Goal: Information Seeking & Learning: Learn about a topic

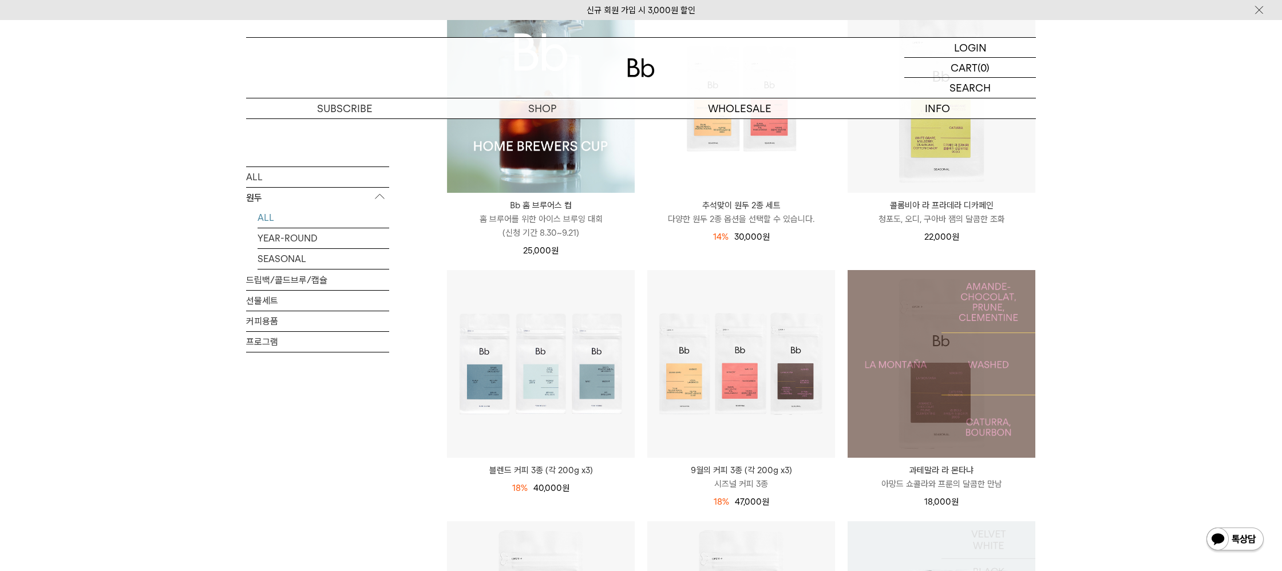
scroll to position [169, 0]
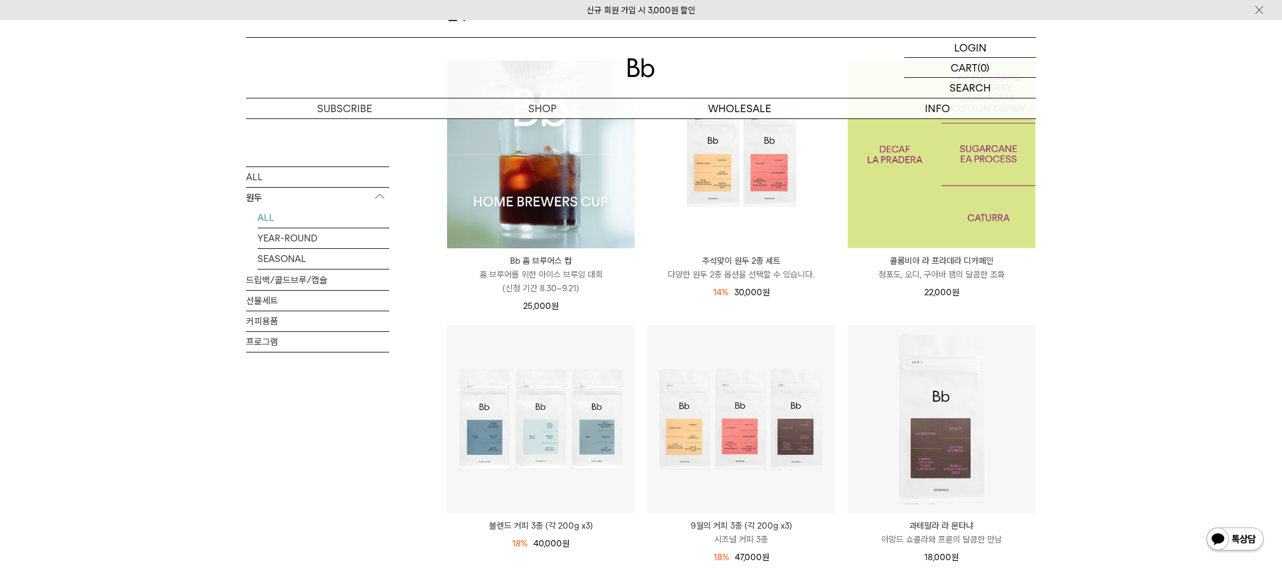
click at [943, 244] on img at bounding box center [942, 155] width 188 height 188
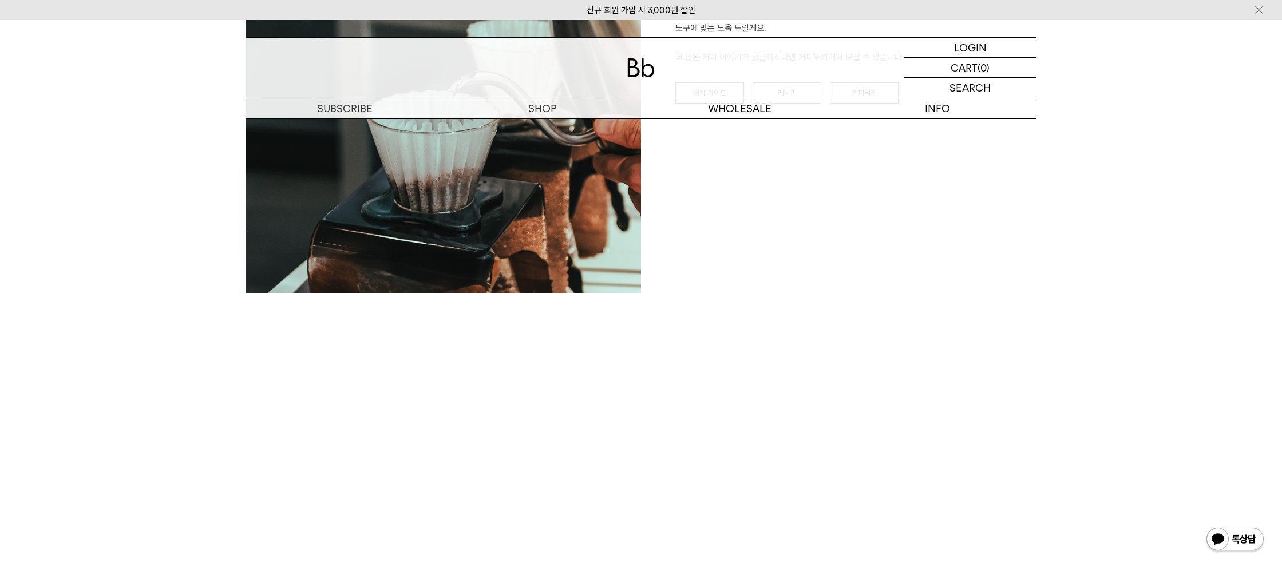
scroll to position [1047, 0]
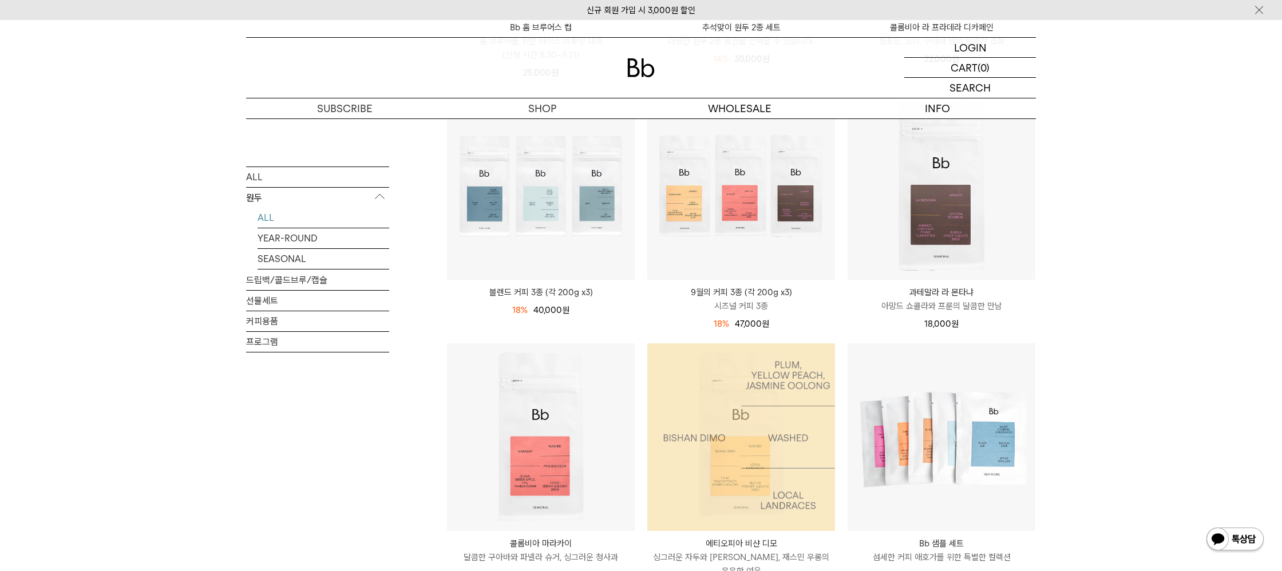
scroll to position [461, 0]
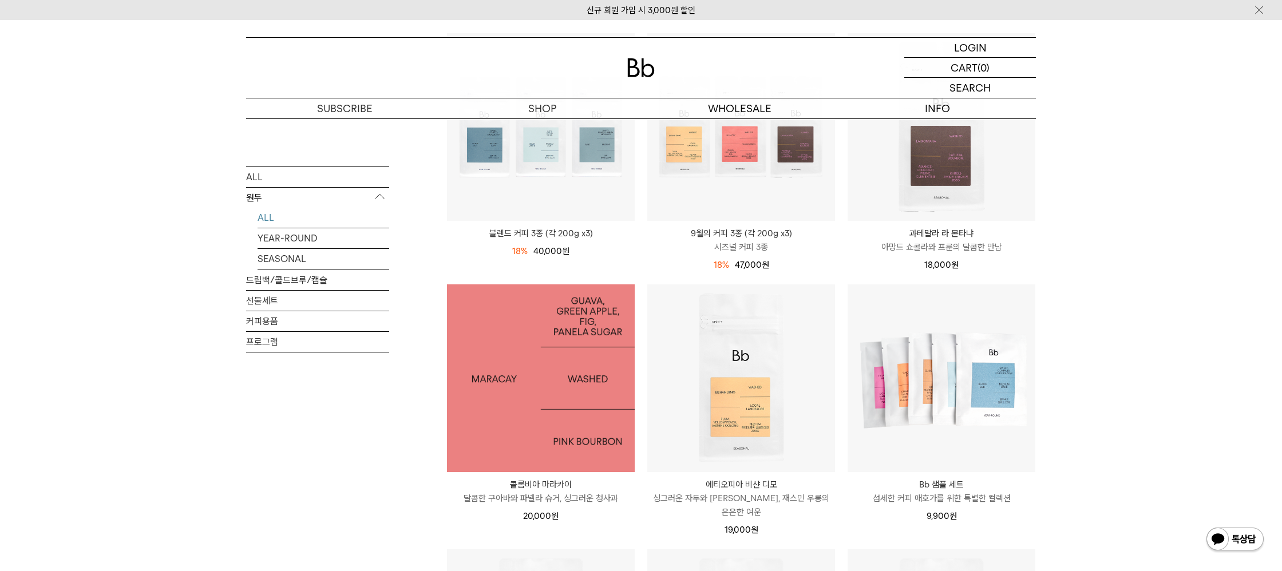
click at [544, 400] on img at bounding box center [541, 378] width 188 height 188
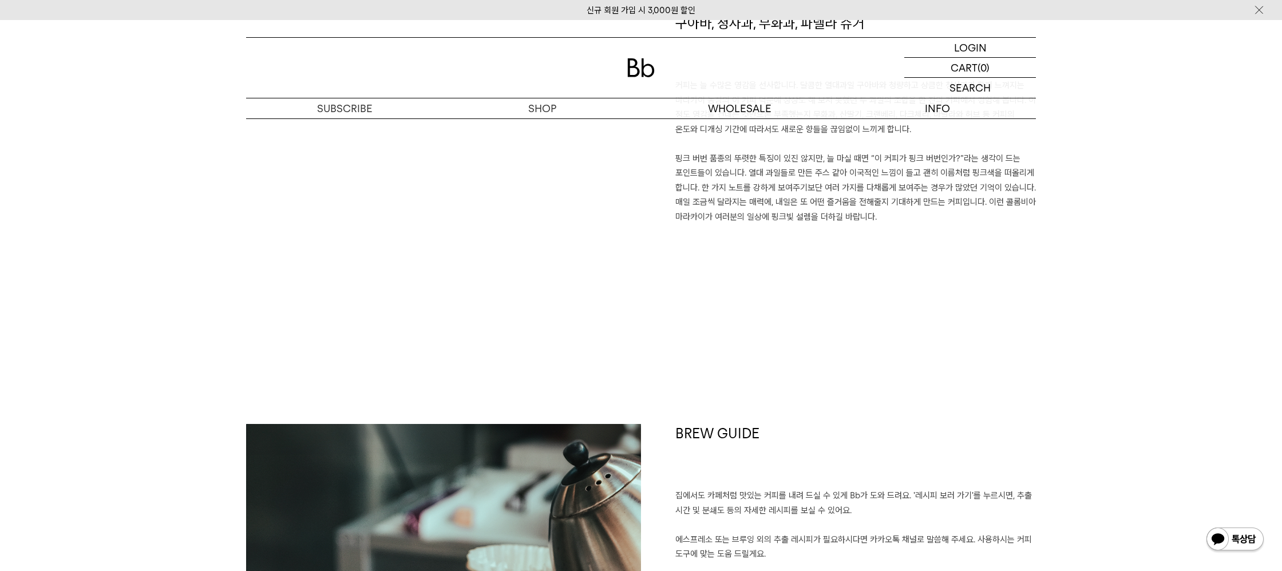
scroll to position [1149, 0]
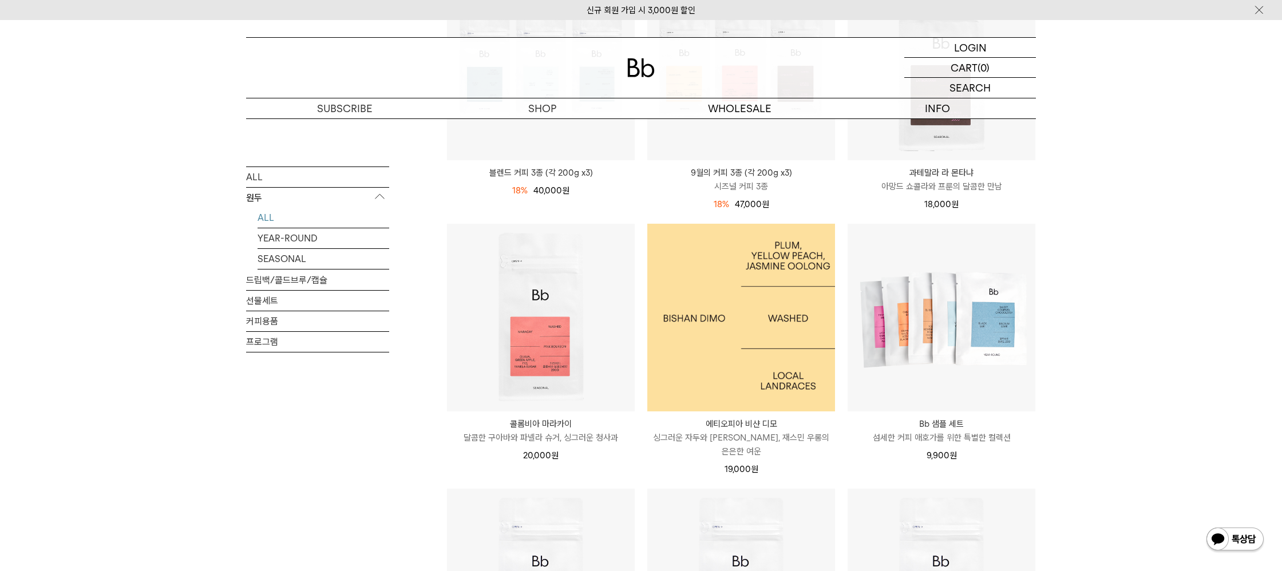
scroll to position [529, 0]
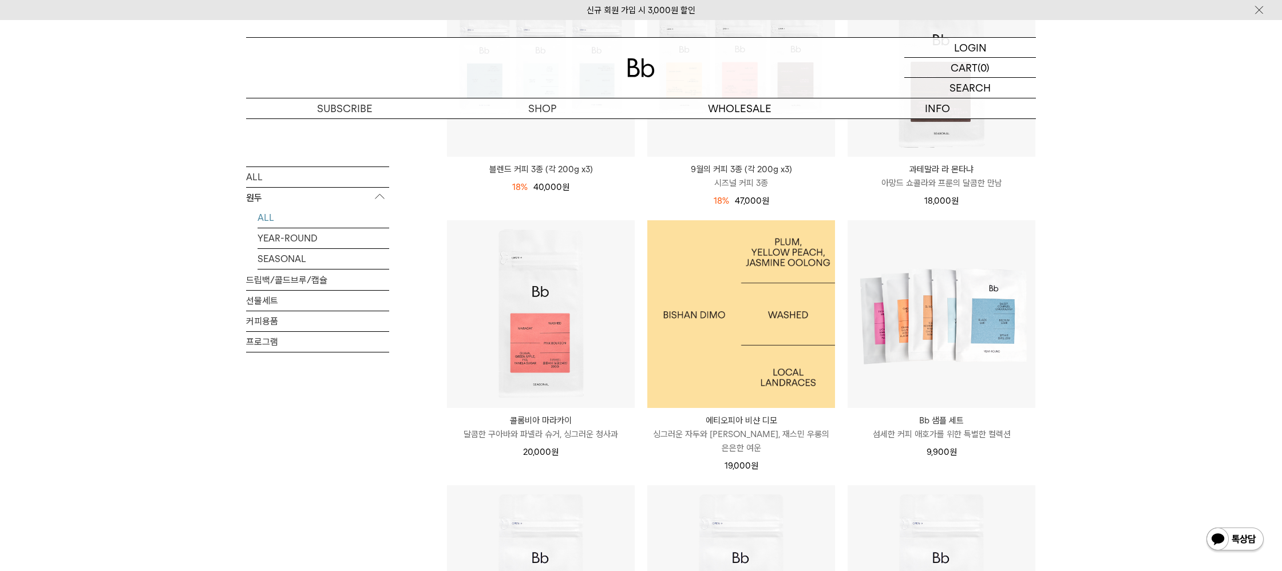
click at [751, 362] on img at bounding box center [741, 314] width 188 height 188
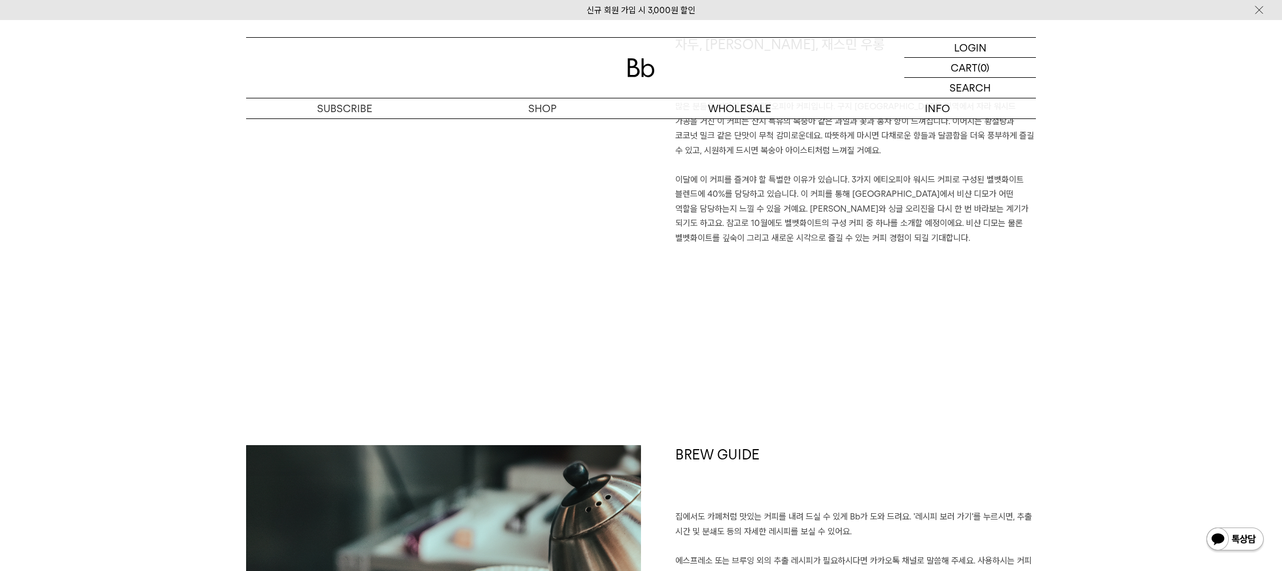
scroll to position [1158, 0]
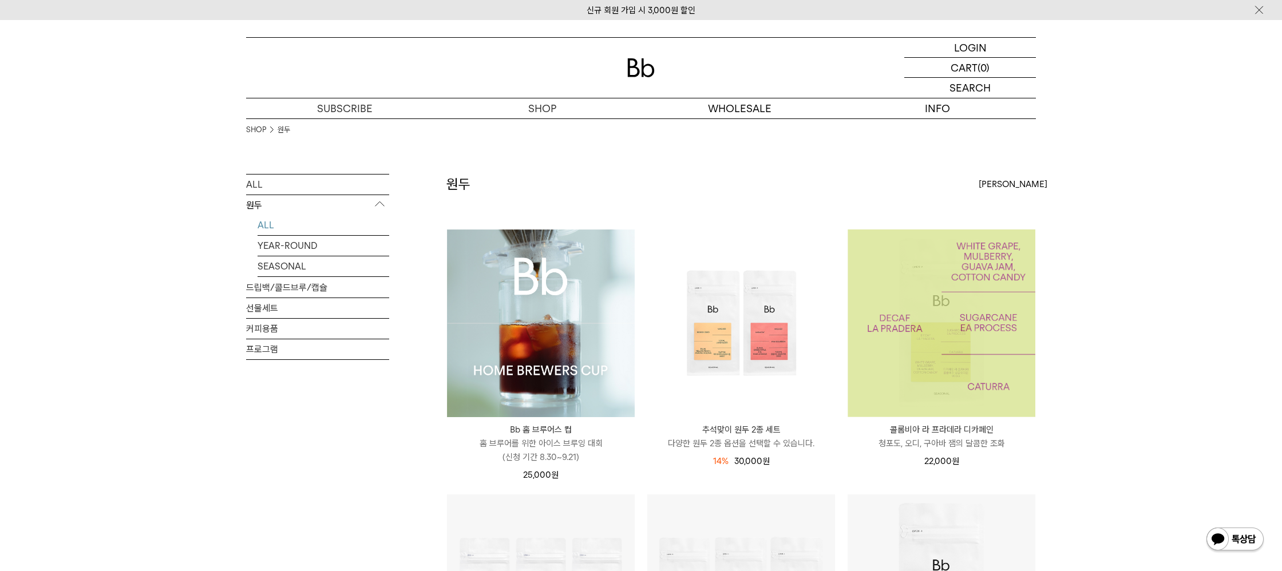
click at [990, 300] on img at bounding box center [942, 323] width 188 height 188
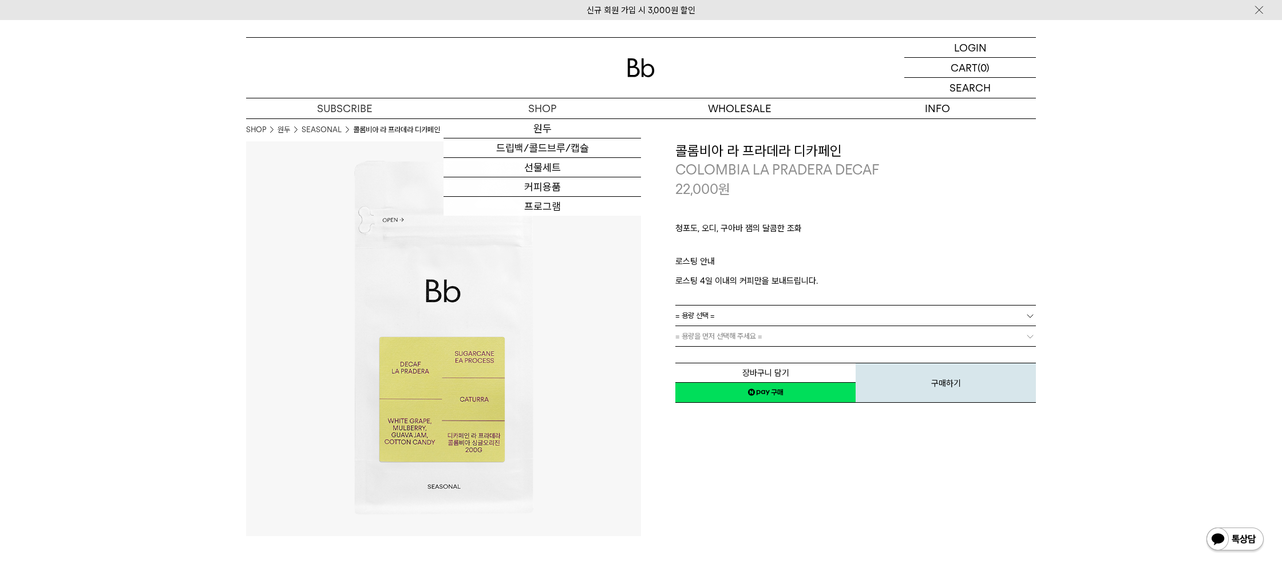
click at [631, 58] on div at bounding box center [641, 68] width 790 height 60
click at [630, 66] on img at bounding box center [640, 67] width 27 height 19
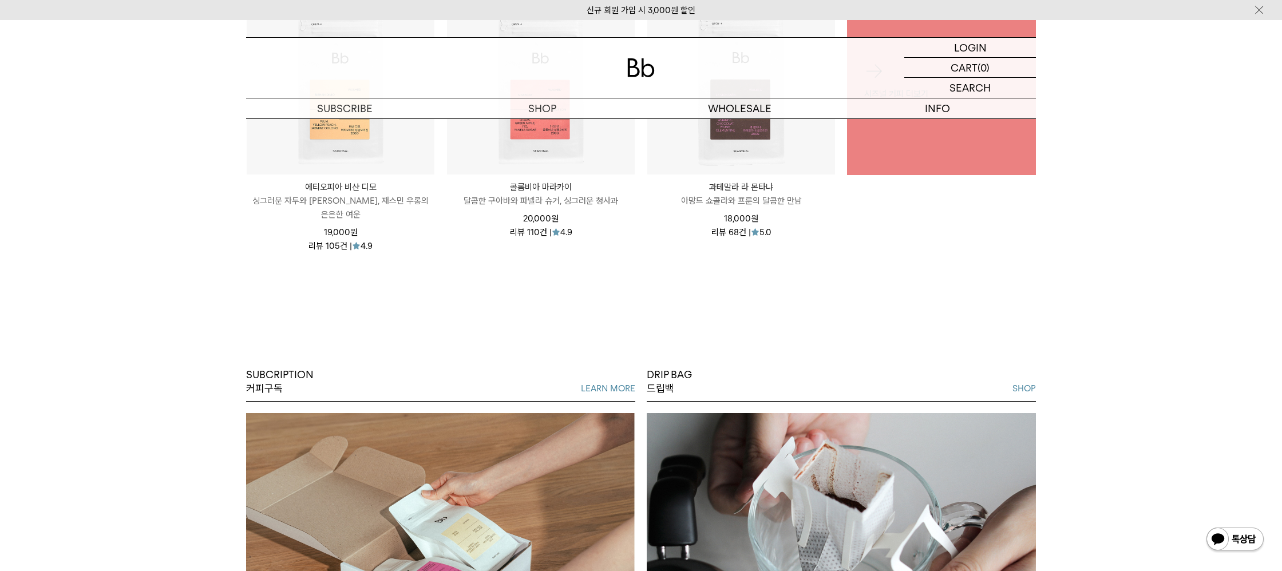
scroll to position [564, 0]
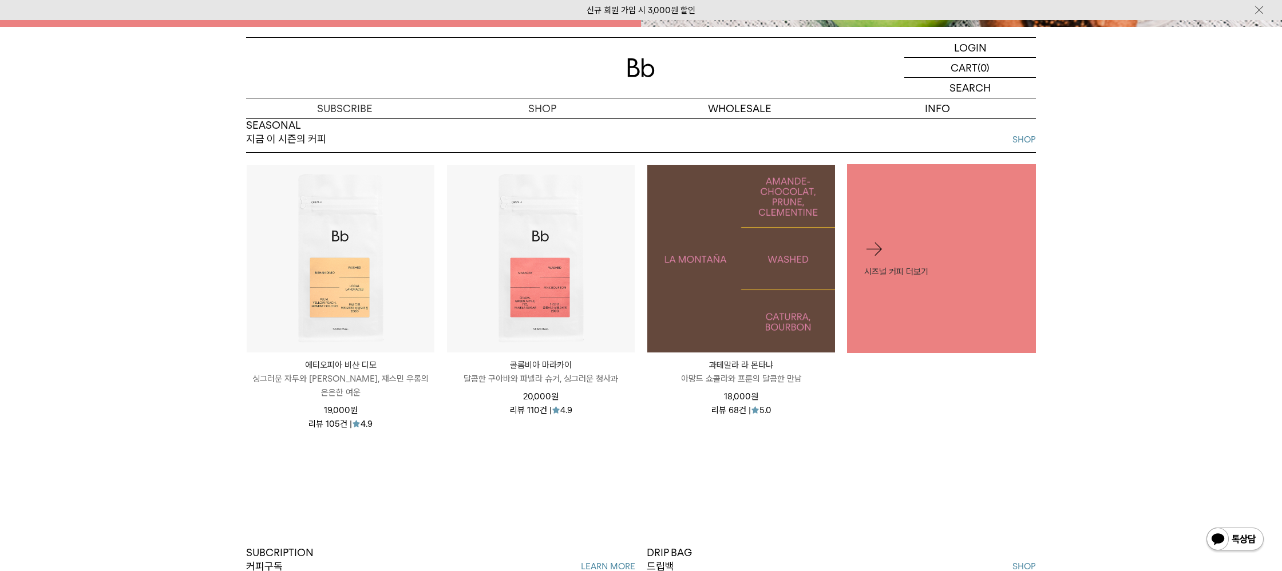
click at [723, 343] on img at bounding box center [741, 259] width 188 height 188
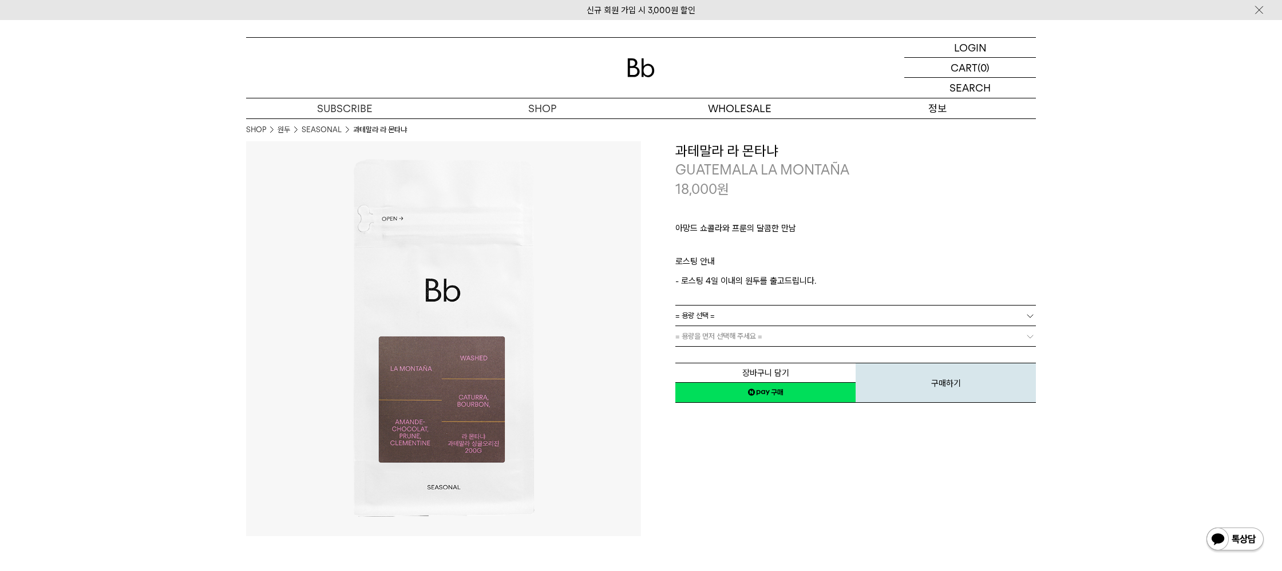
click at [923, 109] on p "정보" at bounding box center [936, 108] width 197 height 20
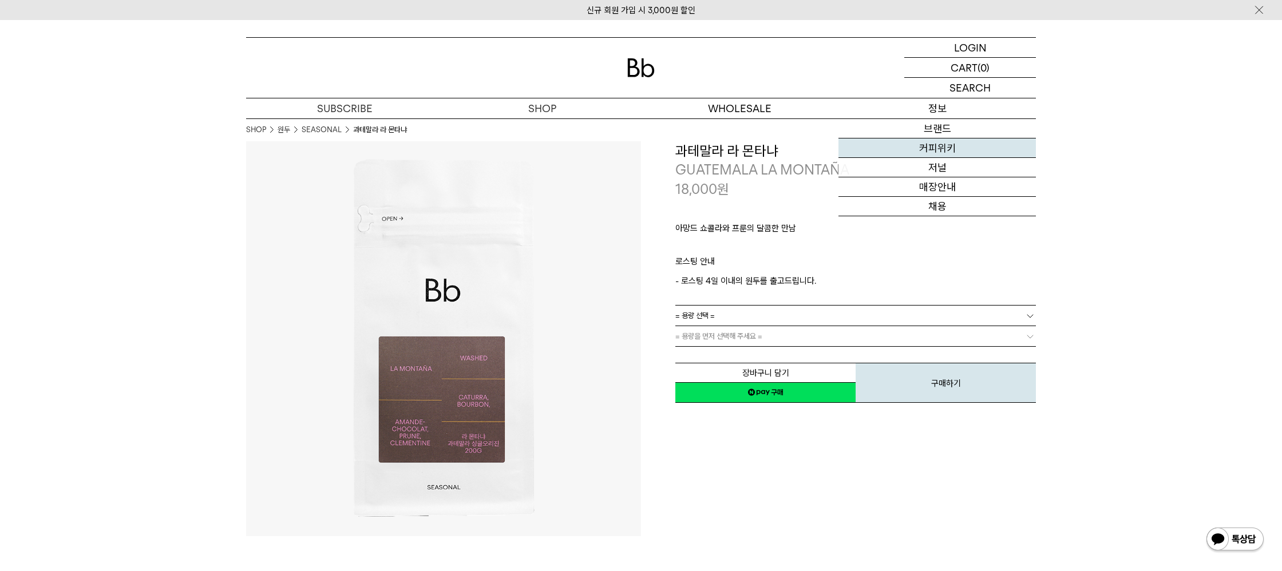
click at [934, 142] on link "커피위키" at bounding box center [936, 147] width 197 height 19
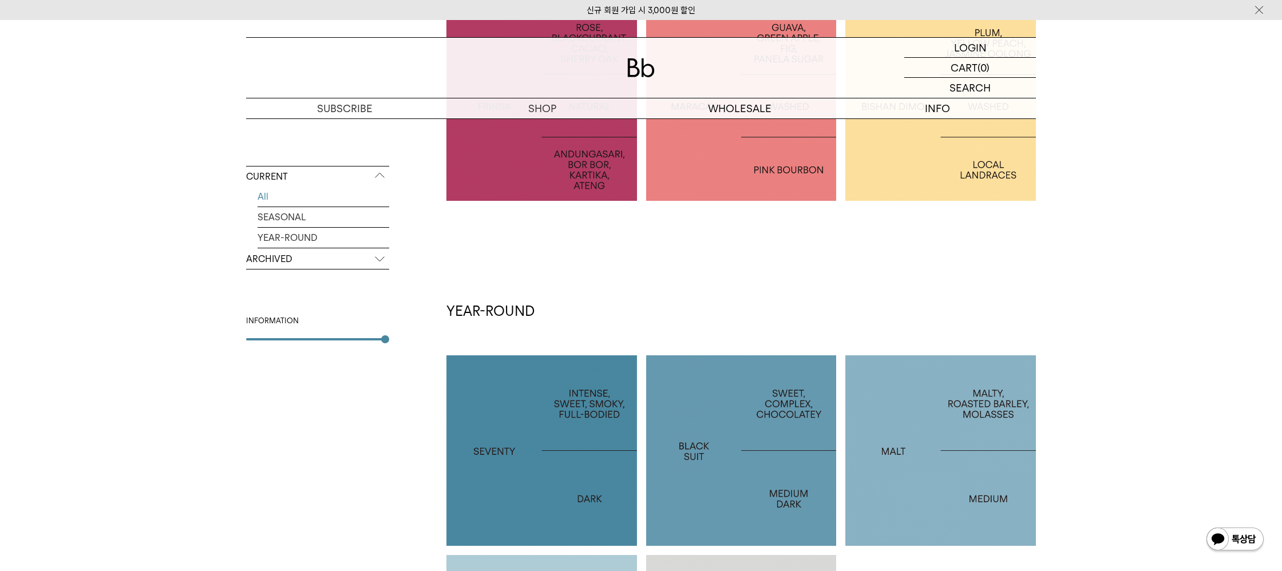
scroll to position [221, 0]
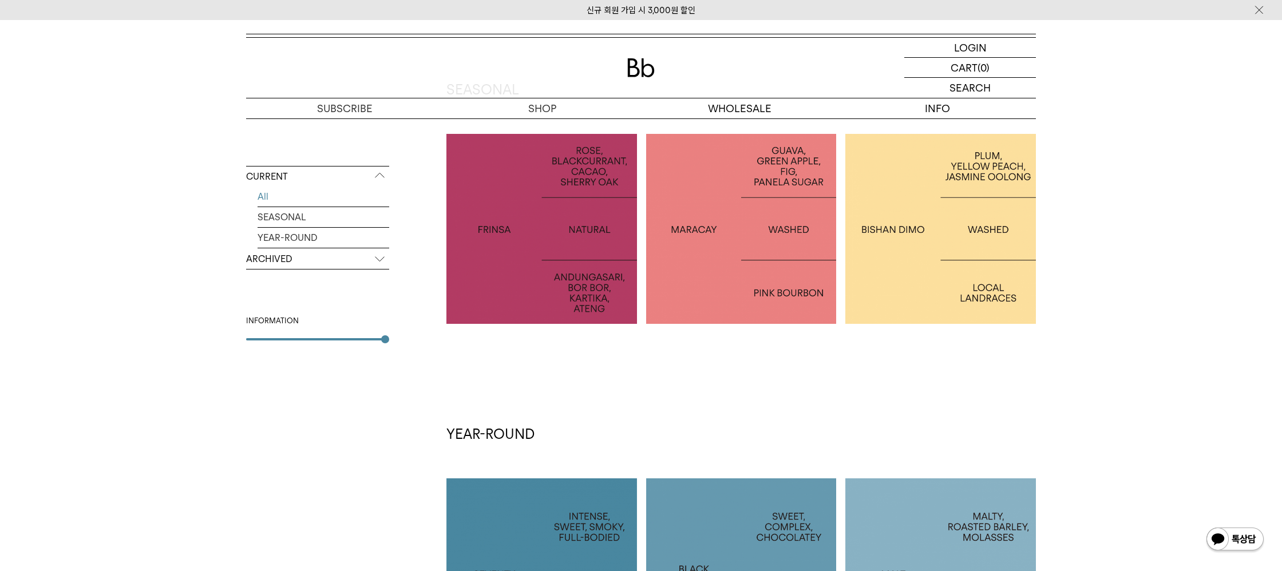
click at [767, 277] on div at bounding box center [741, 229] width 191 height 191
